Goal: Communication & Community: Answer question/provide support

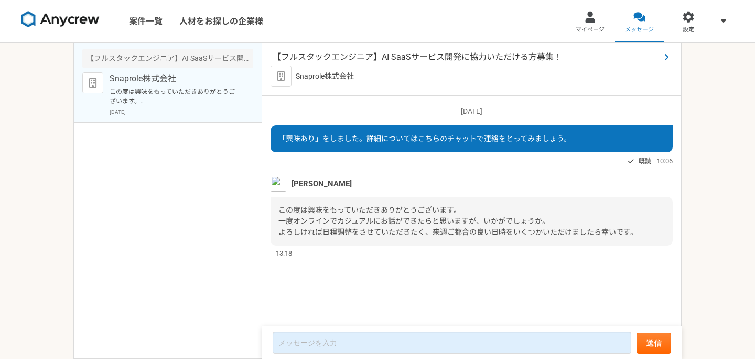
click at [393, 54] on span "【フルスタックエンジニア】AI SaaSサービス開発に協力いただける方募集！" at bounding box center [466, 57] width 387 height 13
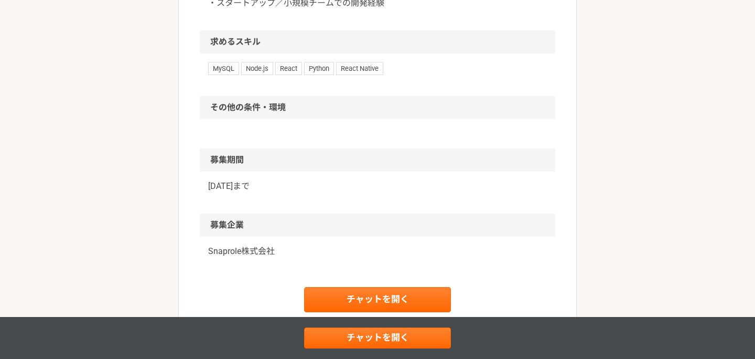
scroll to position [1109, 0]
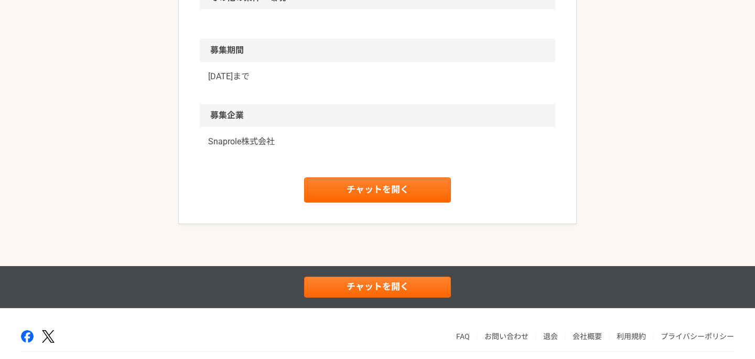
click at [241, 148] on p "Snaprole株式会社" at bounding box center [377, 141] width 339 height 13
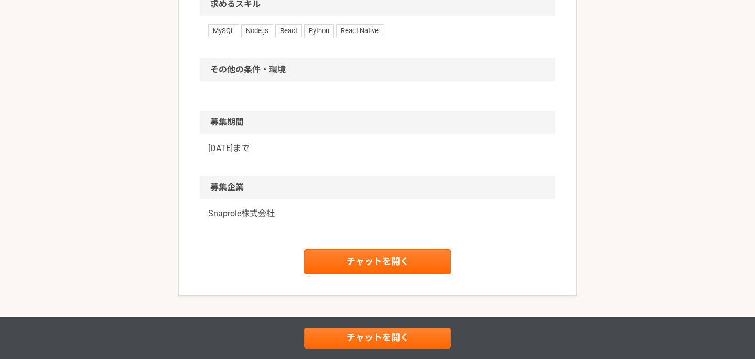
scroll to position [1200, 0]
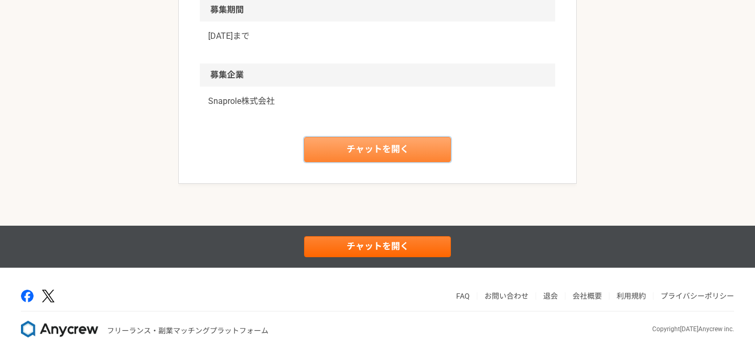
click at [388, 153] on link "チャットを開く" at bounding box center [377, 149] width 147 height 25
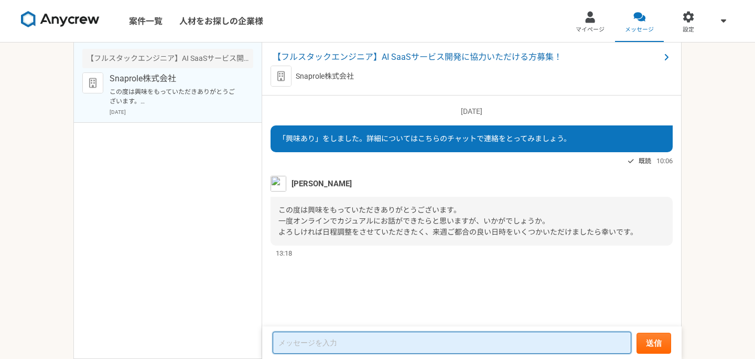
click at [404, 343] on textarea at bounding box center [452, 342] width 359 height 22
paste textarea "ご連絡ありがとうございます。 来週であれば夜の以下の日時であれば、予定空いておりますので、 こちらでご確認いただければと思います。 ・[DATE]19:00以…"
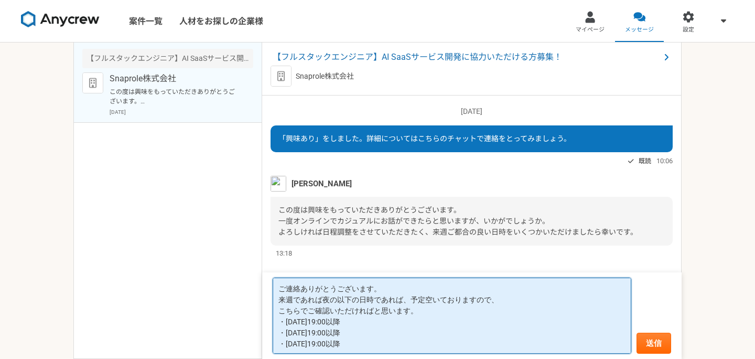
click at [337, 300] on textarea "ご連絡ありがとうございます。 来週であれば夜の以下の日時であれば、予定空いておりますので、 こちらでご確認いただければと思います。 ・[DATE]19:00以…" at bounding box center [452, 315] width 359 height 76
click at [337, 299] on textarea "ご連絡ありがとうございます。 来週であれば夜の以下の日時であれば、予定空いておりますので、 こちらでご確認いただければと思います。 ・[DATE]19:00以…" at bounding box center [452, 315] width 359 height 76
drag, startPoint x: 524, startPoint y: 297, endPoint x: 583, endPoint y: 298, distance: 59.3
click at [583, 298] on textarea "ご連絡ありがとうございます。 来週であれば夜の時間帯となってしまいますが、以下の日時であれば予定空いておりますので、 こちらでご確認いただければと思います。 …" at bounding box center [452, 315] width 359 height 76
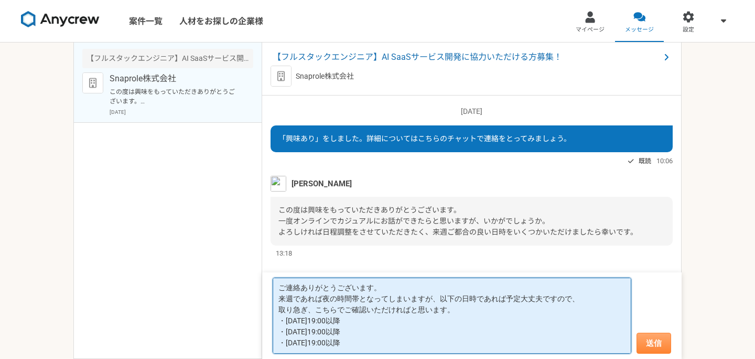
type textarea "ご連絡ありがとうございます。 来週であれば夜の時間帯となってしまいますが、以下の日時であれば予定大丈夫ですので、 取り急ぎ、こちらでご確認いただければと思いま…"
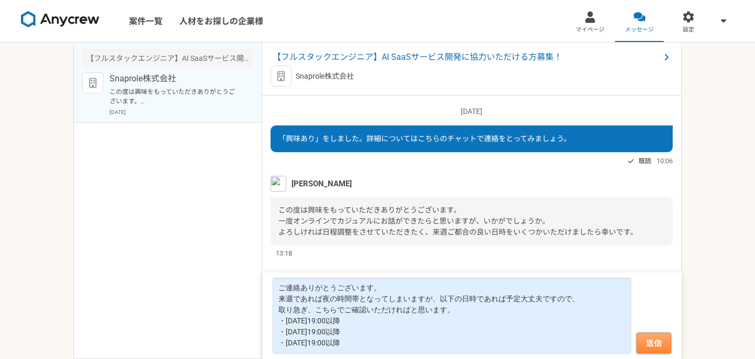
click at [653, 342] on button "送信" at bounding box center [654, 342] width 35 height 21
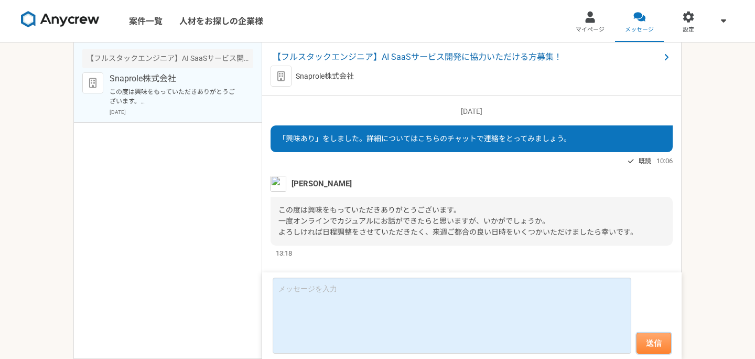
scroll to position [65, 0]
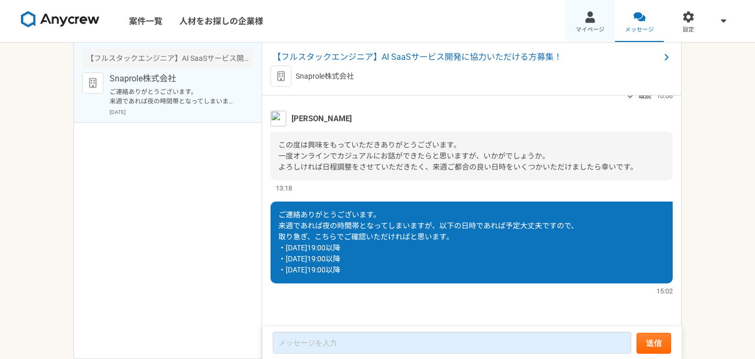
click at [595, 22] on div at bounding box center [590, 17] width 12 height 12
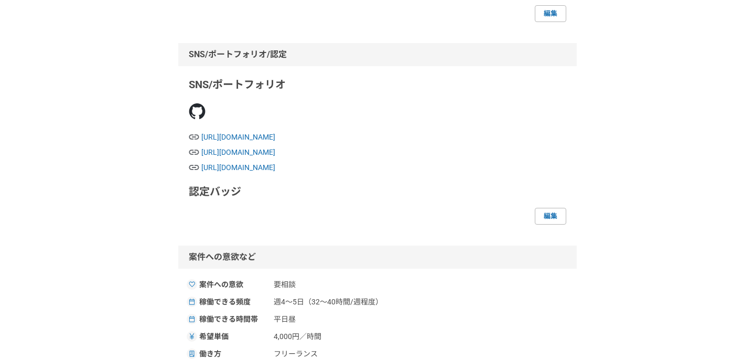
scroll to position [507, 0]
